Goal: Information Seeking & Learning: Learn about a topic

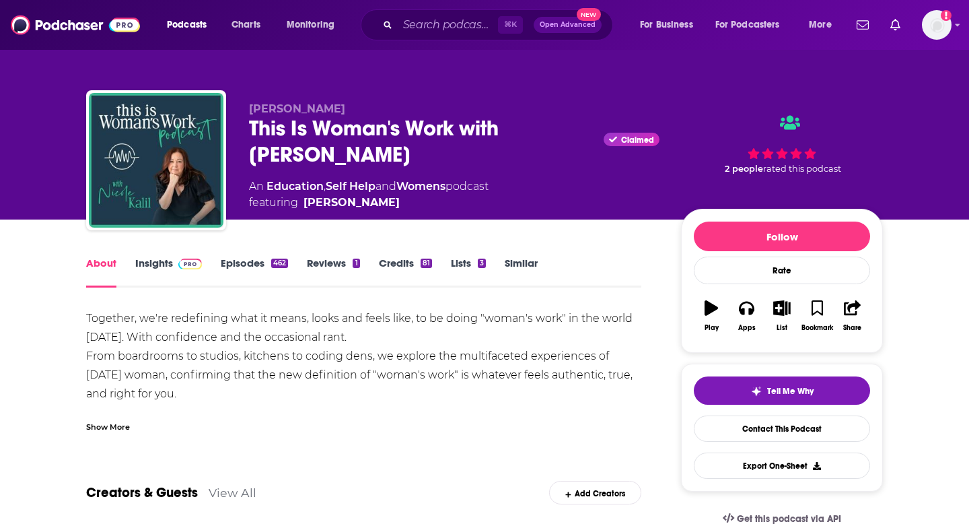
click at [148, 270] on link "Insights" at bounding box center [168, 271] width 67 height 31
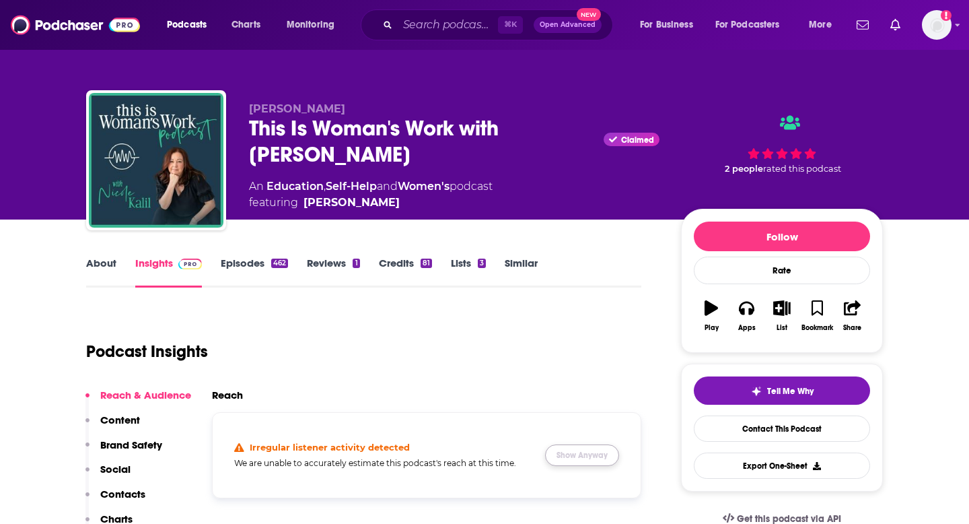
click at [595, 451] on button "Show Anyway" at bounding box center [582, 455] width 74 height 22
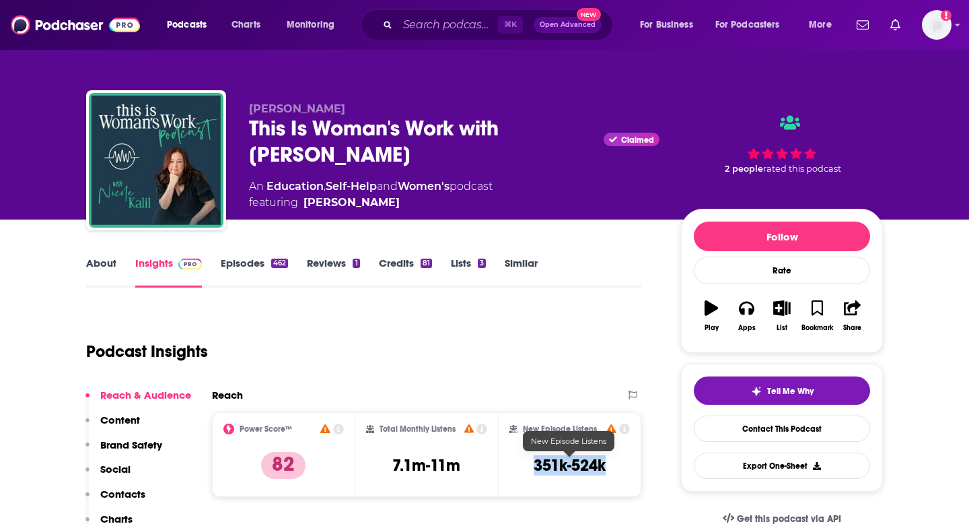
drag, startPoint x: 524, startPoint y: 467, endPoint x: 627, endPoint y: 460, distance: 102.5
click at [627, 460] on div "New Episode Listens 351k-524k" at bounding box center [570, 454] width 120 height 62
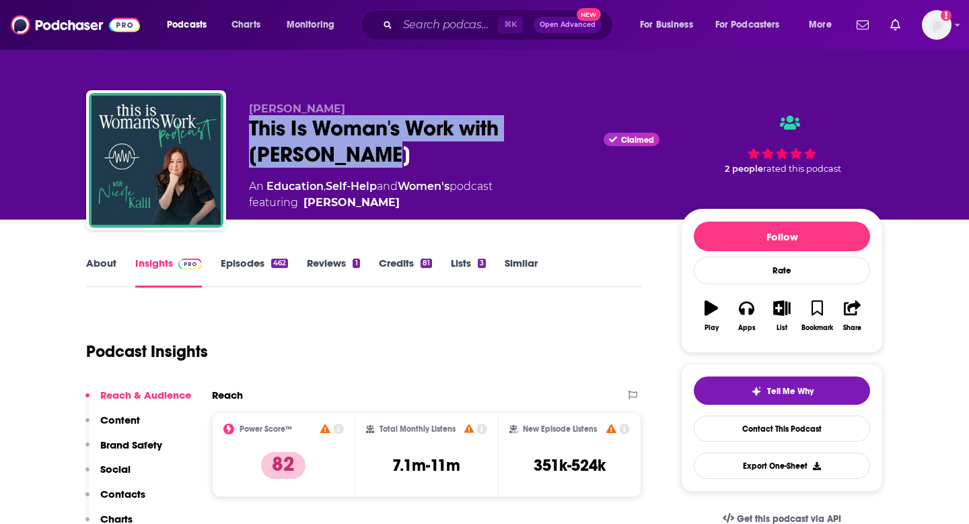
drag, startPoint x: 291, startPoint y: 154, endPoint x: 249, endPoint y: 122, distance: 53.3
click at [249, 122] on div "This Is Woman's Work with [PERSON_NAME] Claimed" at bounding box center [454, 141] width 411 height 53
copy h2 "This Is Woman's Work with [PERSON_NAME]"
